Goal: Transaction & Acquisition: Purchase product/service

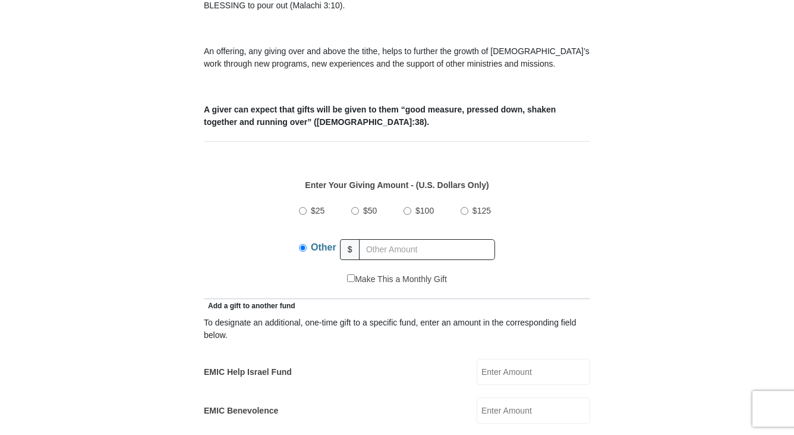
scroll to position [416, 0]
type input "0"
click at [398, 249] on div "Other $" at bounding box center [397, 249] width 196 height 30
type input "105"
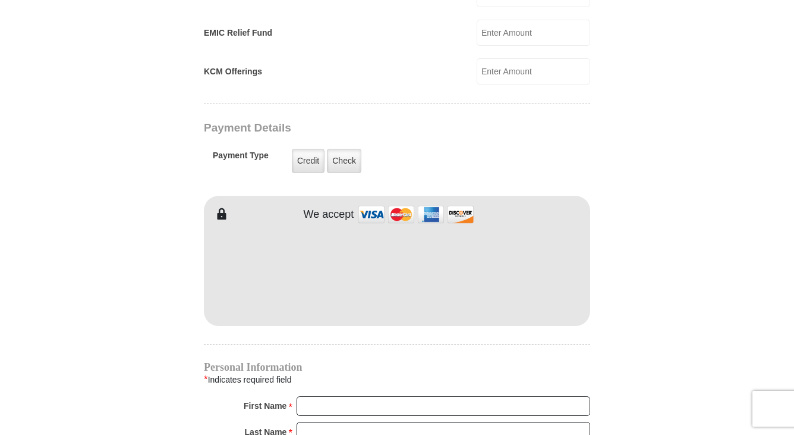
scroll to position [892, 0]
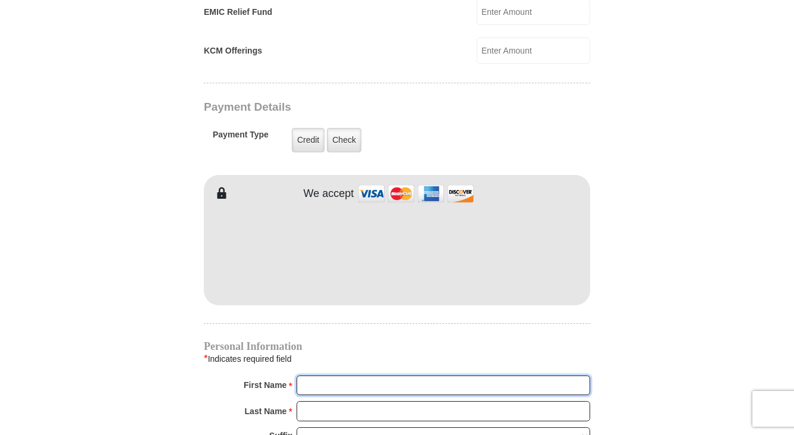
type input "[PERSON_NAME]"
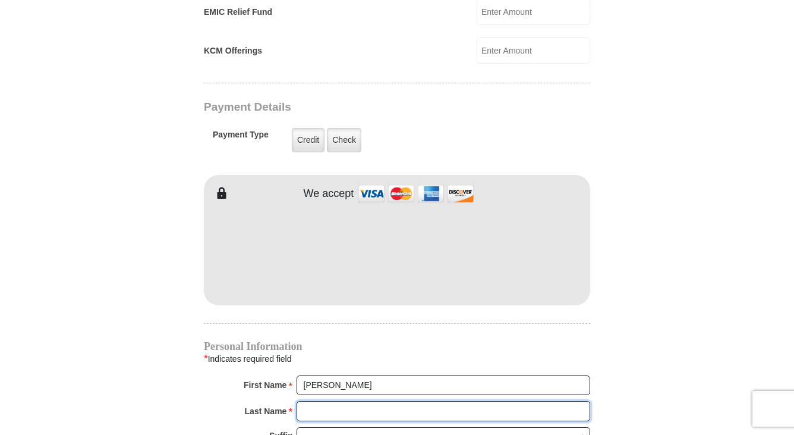
type input "[PERSON_NAME]"
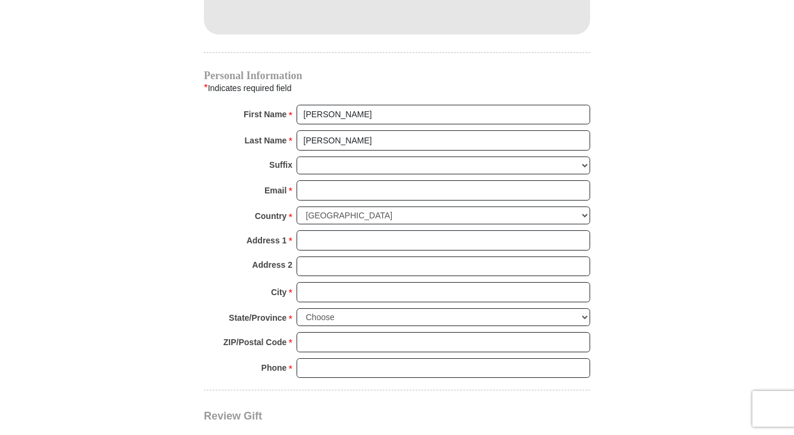
scroll to position [1189, 0]
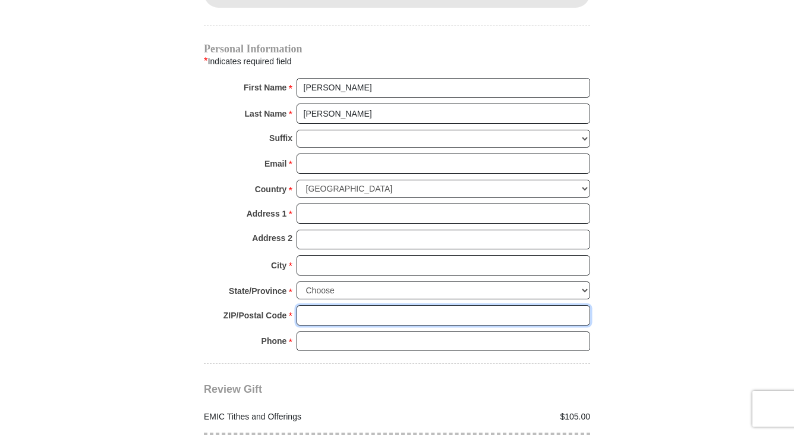
click at [363, 305] on input "ZIP/Postal Code *" at bounding box center [444, 315] width 294 height 20
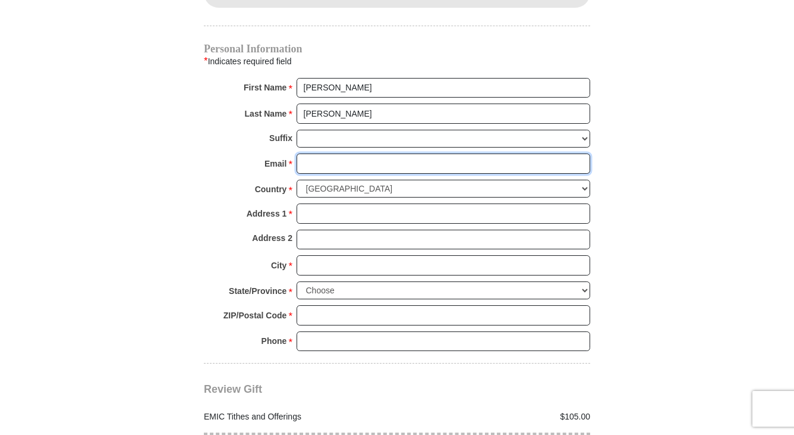
click at [316, 153] on input "Email *" at bounding box center [444, 163] width 294 height 20
type input "[EMAIL_ADDRESS][DOMAIN_NAME]"
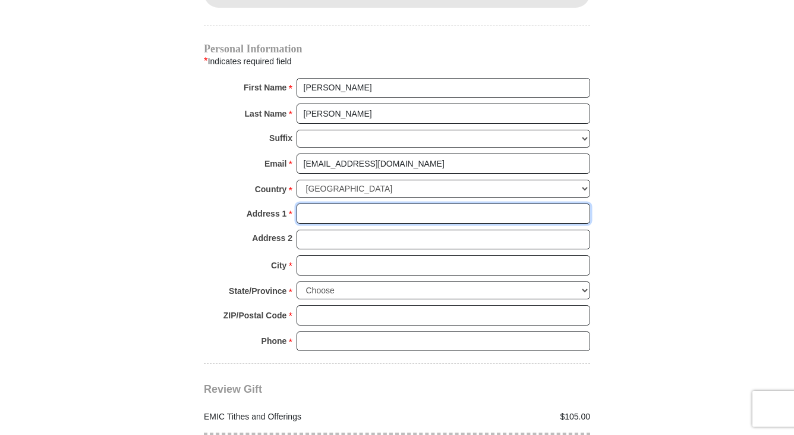
type input "[STREET_ADDRESS]"
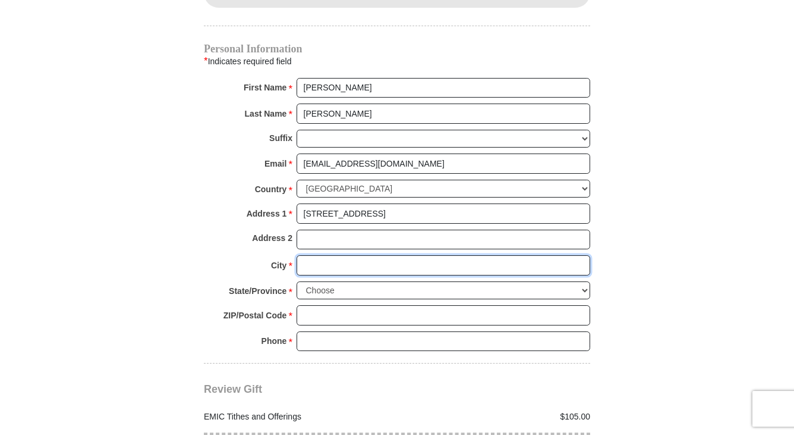
type input "Columbia"
select select "MO"
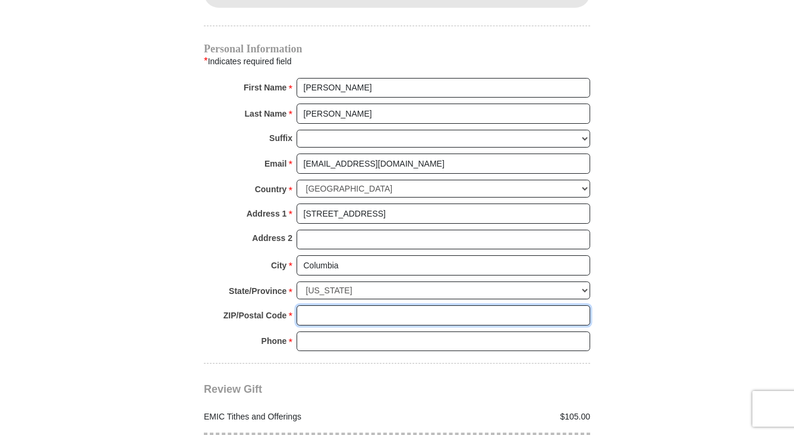
type input "65202"
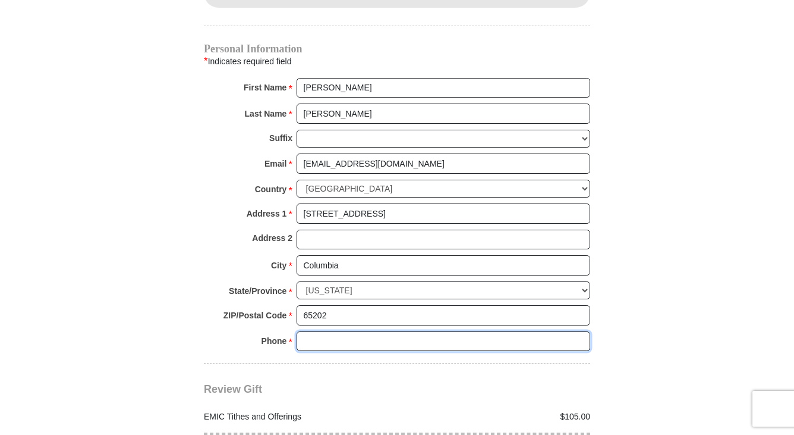
type input "5733107066"
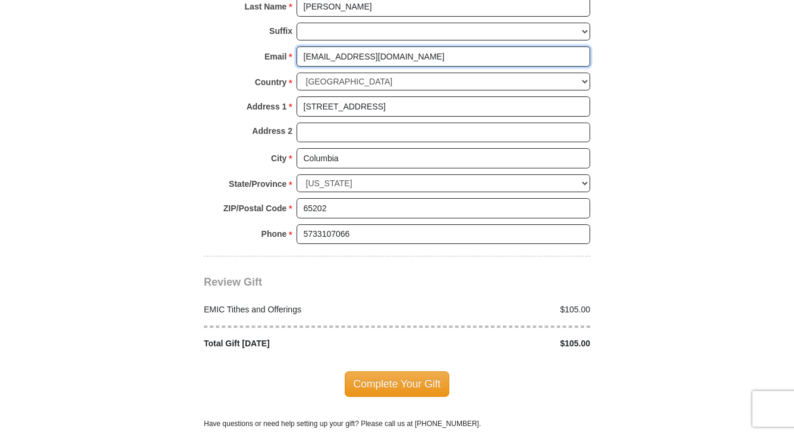
scroll to position [1367, 0]
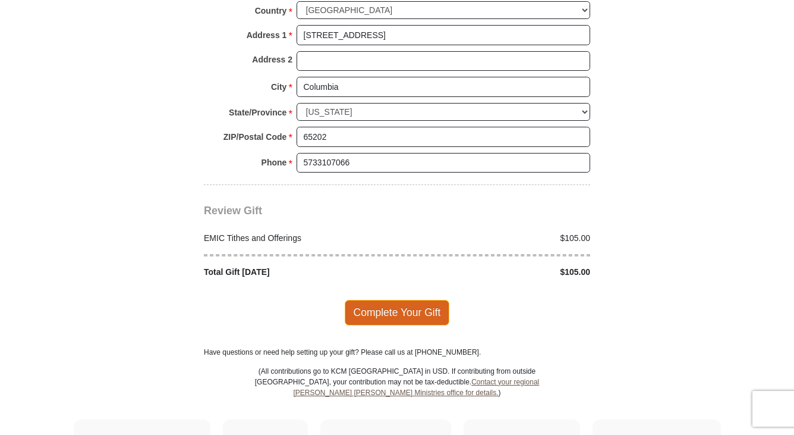
click at [409, 300] on span "Complete Your Gift" at bounding box center [397, 312] width 105 height 25
